Goal: Task Accomplishment & Management: Use online tool/utility

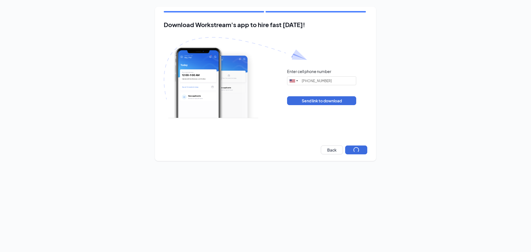
type input "[PHONE_NUMBER]"
click at [355, 146] on button "Next" at bounding box center [356, 149] width 22 height 9
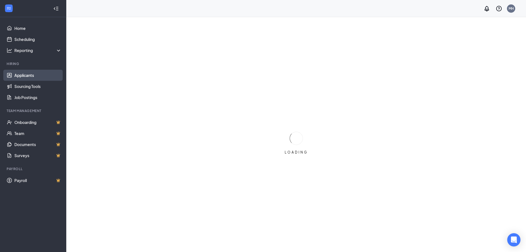
click at [27, 72] on link "Applicants" at bounding box center [37, 75] width 47 height 11
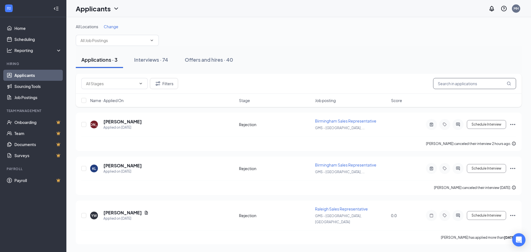
click at [461, 84] on input "text" at bounding box center [474, 83] width 83 height 11
type input "[PERSON_NAME]"
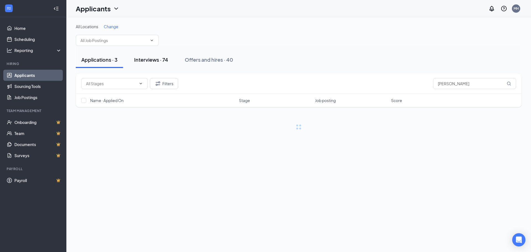
click at [151, 56] on div "Interviews · 74" at bounding box center [151, 59] width 34 height 7
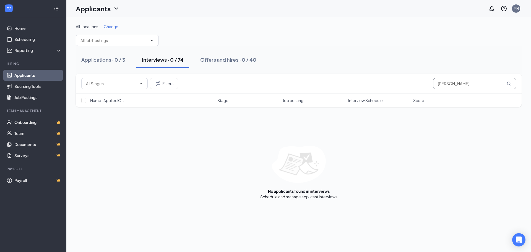
click at [458, 84] on input "[PERSON_NAME]" at bounding box center [474, 83] width 83 height 11
click at [449, 85] on input "[PERSON_NAME]" at bounding box center [474, 83] width 83 height 11
type input "[PERSON_NAME]"
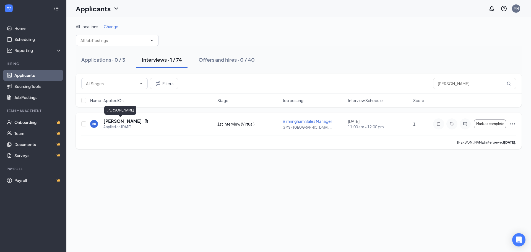
click at [116, 120] on h5 "[PERSON_NAME]" at bounding box center [122, 121] width 38 height 6
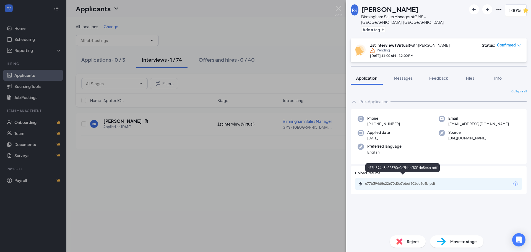
click at [382, 181] on div "e77b394d8c22670d0e7bbef801dc8e4b.pdf" at bounding box center [403, 183] width 77 height 4
